Goal: Task Accomplishment & Management: Complete application form

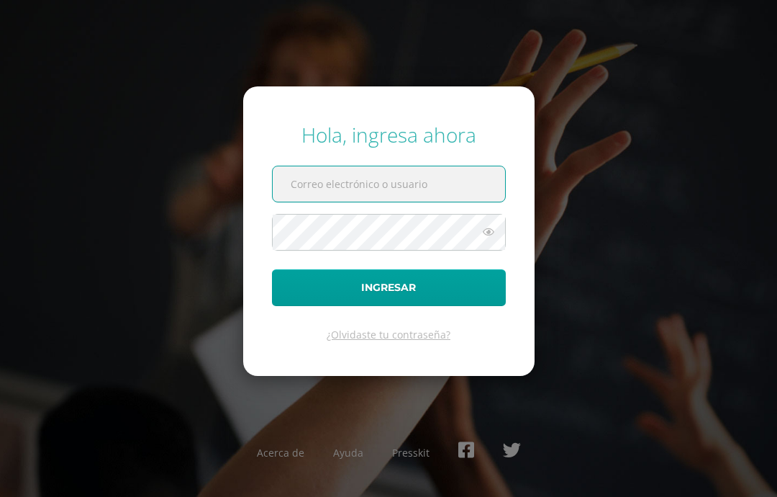
scroll to position [58, 0]
type input "[PERSON_NAME][EMAIL_ADDRESS][PERSON_NAME][DOMAIN_NAME]"
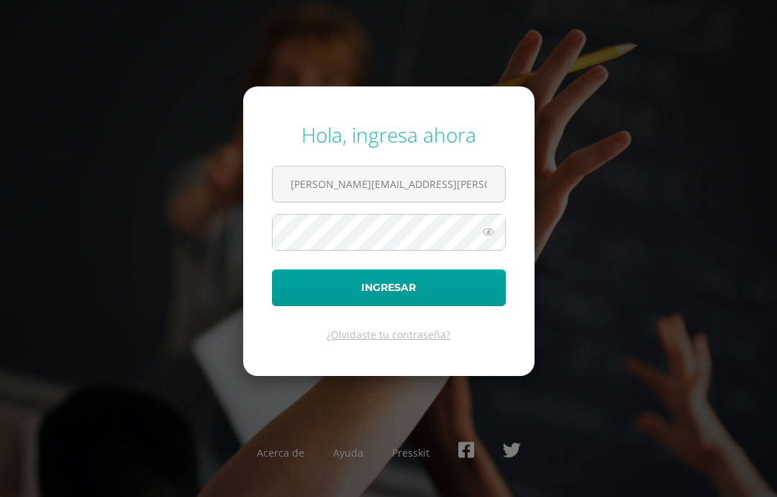
click at [308, 269] on button "Ingresar" at bounding box center [389, 287] width 234 height 37
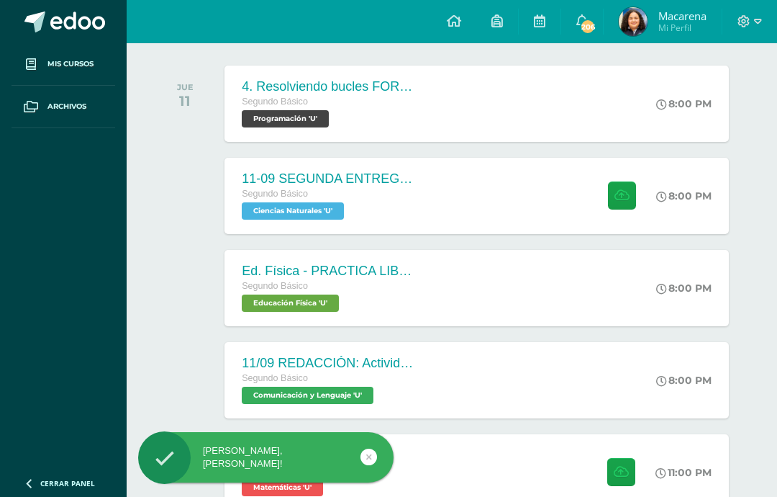
scroll to position [222, 0]
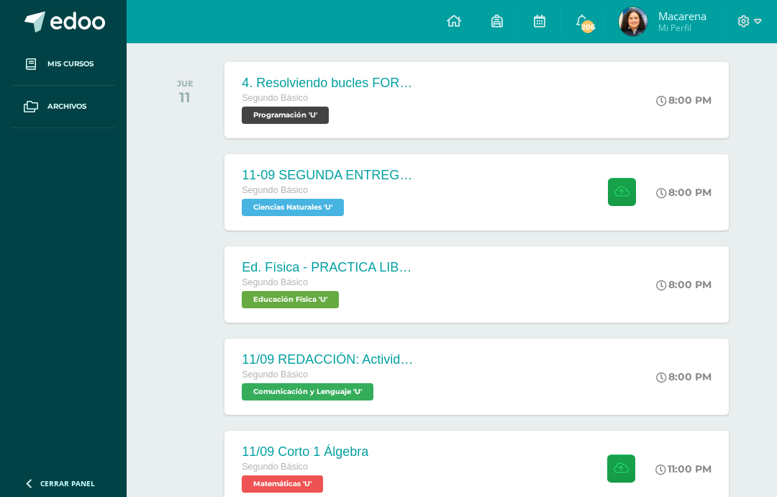
click at [270, 198] on div "Segundo Básico" at bounding box center [328, 191] width 173 height 16
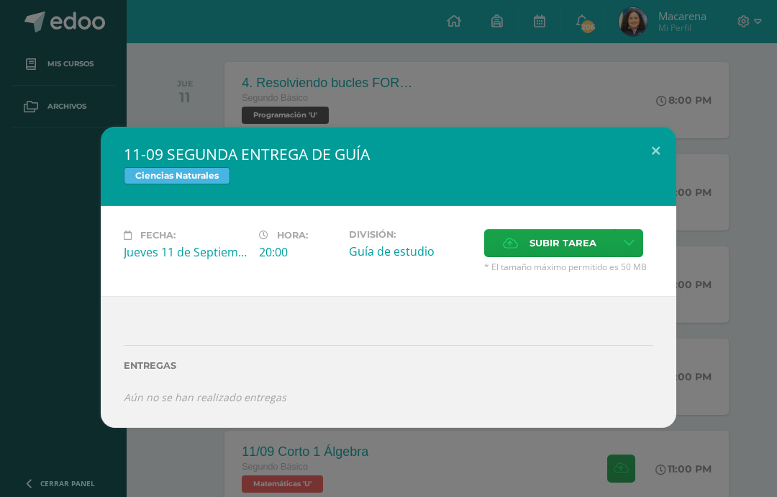
click at [651, 200] on div "11-09 SEGUNDA ENTREGA DE GUÍA Ciencias Naturales" at bounding box center [389, 166] width 576 height 79
click at [662, 153] on button at bounding box center [656, 151] width 41 height 49
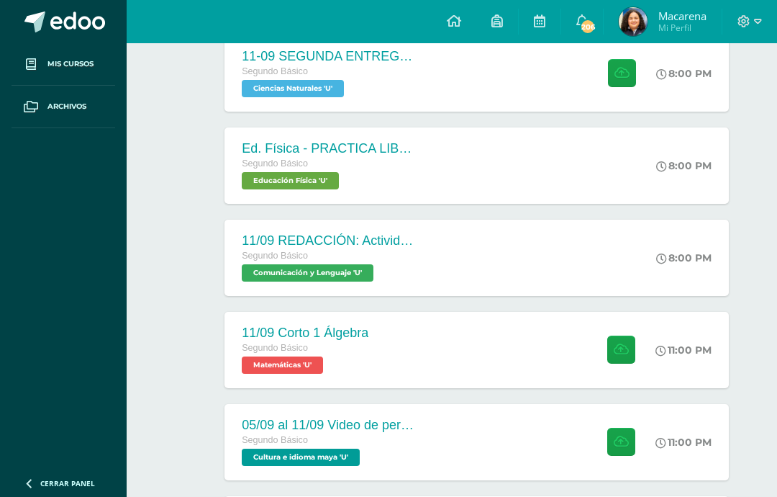
scroll to position [342, 0]
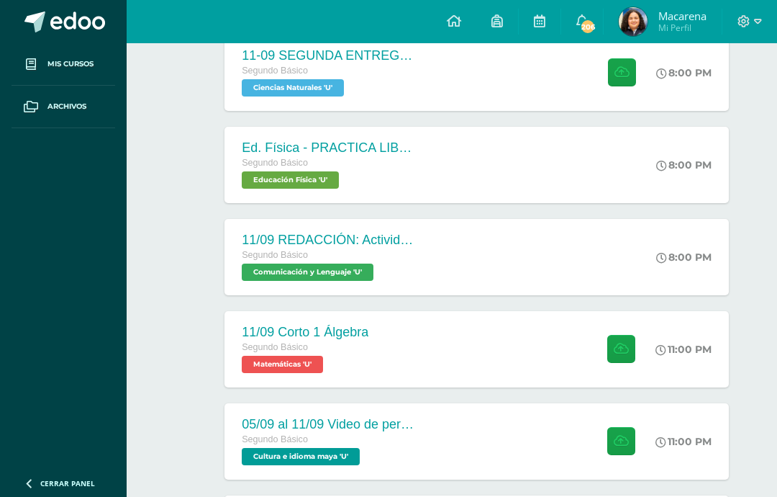
click at [680, 277] on div "8:00 PM" at bounding box center [692, 257] width 76 height 76
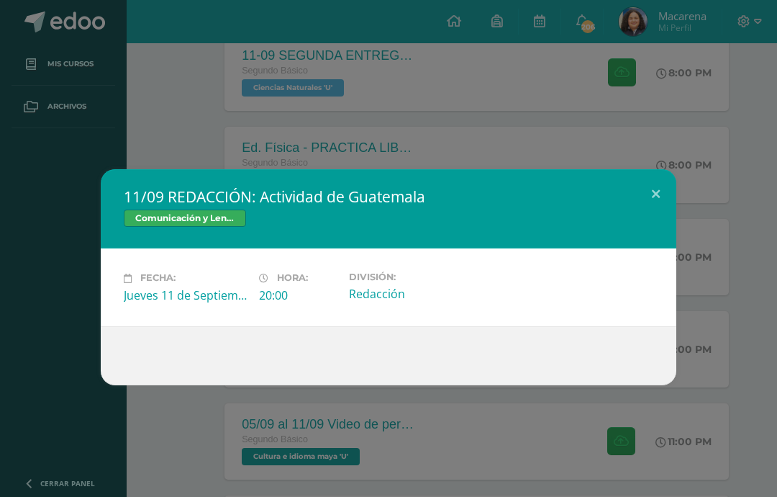
click at [659, 189] on button at bounding box center [656, 193] width 41 height 49
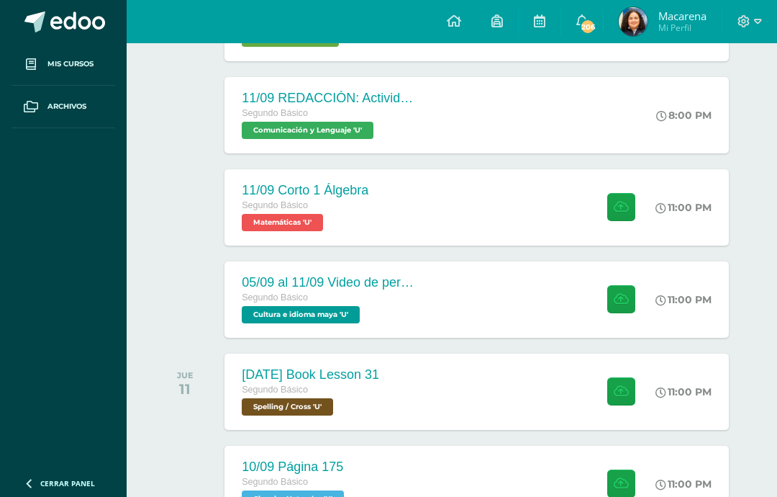
scroll to position [487, 0]
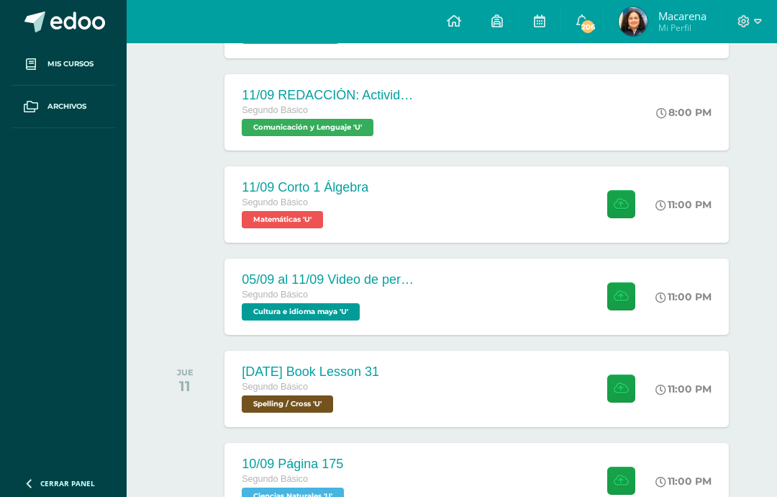
click at [277, 399] on span "Spelling / Cross 'U'" at bounding box center [287, 403] width 91 height 17
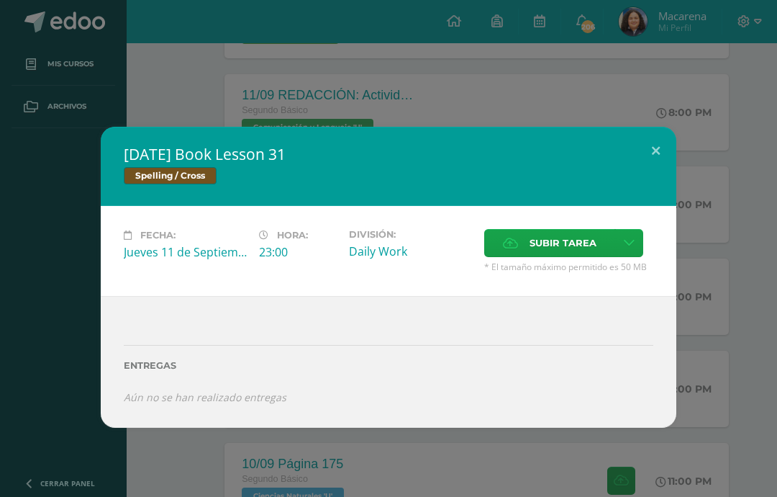
click at [581, 243] on span "Subir tarea" at bounding box center [563, 243] width 67 height 27
click at [0, 0] on input "Subir tarea" at bounding box center [0, 0] width 0 height 0
click at [535, 243] on span "Subir tarea" at bounding box center [563, 243] width 67 height 27
click at [0, 0] on input "Subir tarea" at bounding box center [0, 0] width 0 height 0
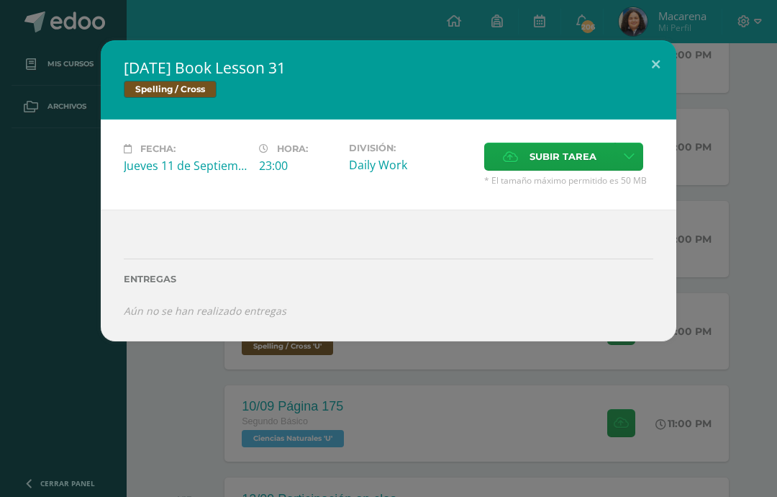
click at [565, 148] on span "Subir tarea" at bounding box center [563, 156] width 67 height 27
click at [0, 0] on input "Subir tarea" at bounding box center [0, 0] width 0 height 0
click at [562, 160] on span "Subir tarea" at bounding box center [563, 156] width 67 height 27
click at [0, 0] on input "Subir tarea" at bounding box center [0, 0] width 0 height 0
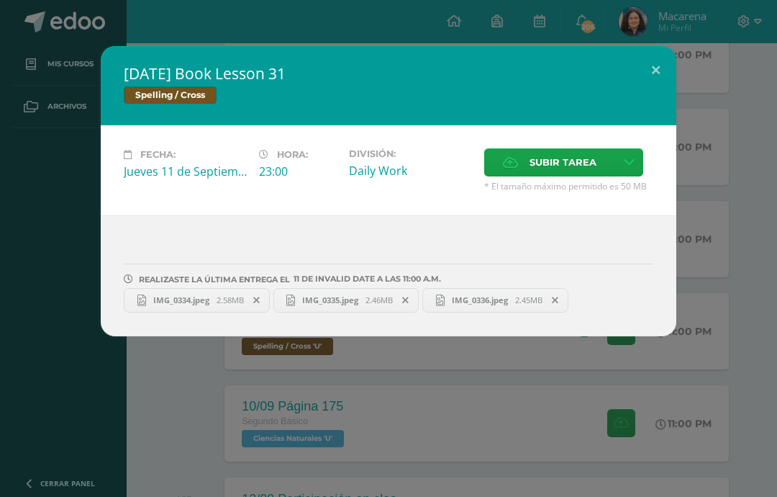
click at [647, 82] on button at bounding box center [656, 70] width 41 height 49
